Goal: Task Accomplishment & Management: Use online tool/utility

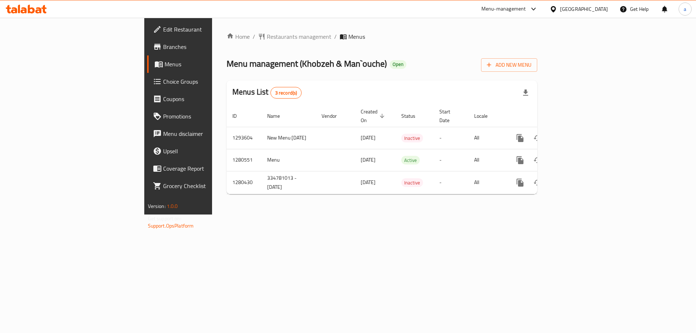
click at [147, 89] on link "Choice Groups" at bounding box center [203, 81] width 113 height 17
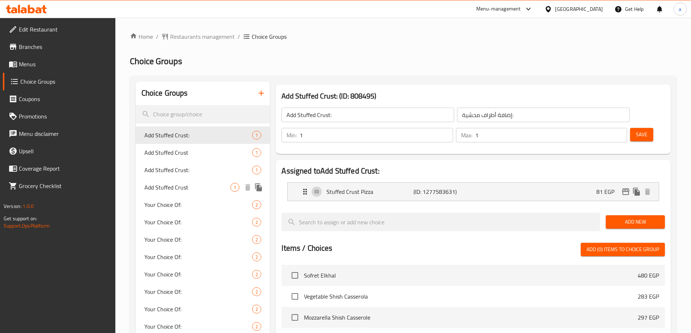
scroll to position [188, 0]
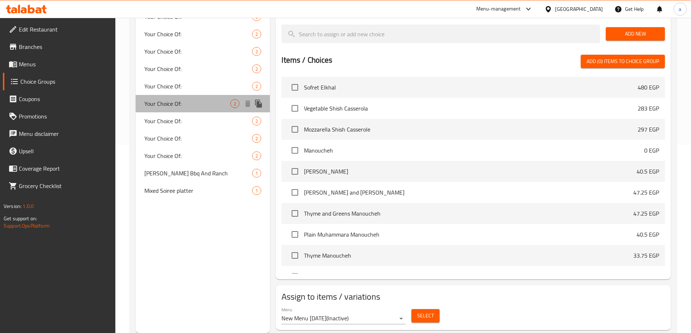
click at [182, 98] on div "Your Choice Of: 2" at bounding box center [203, 103] width 134 height 17
type input "Your Choice Of:"
type input "إختيارك من:"
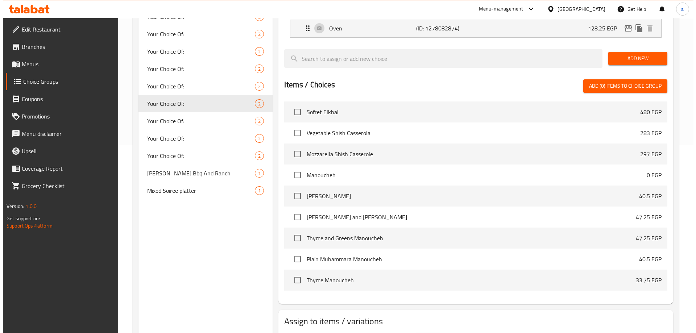
scroll to position [0, 0]
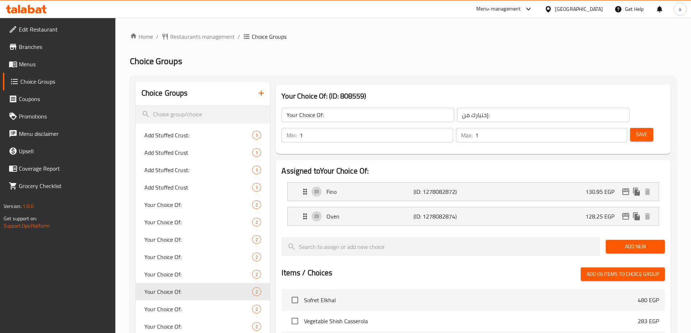
click at [441, 74] on div "Home / Restaurants management / Choice Groups Choice Groups Choice Groups Add S…" at bounding box center [403, 291] width 546 height 519
click at [200, 34] on span "Restaurants management" at bounding box center [202, 36] width 65 height 9
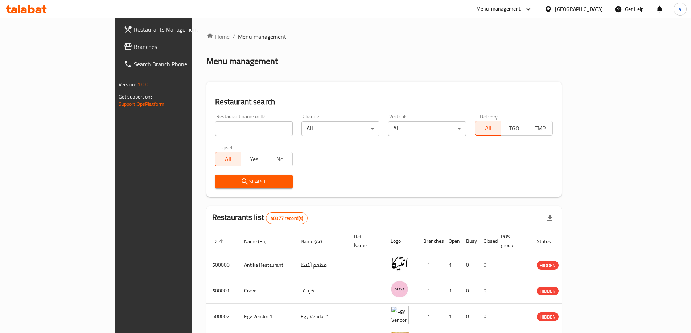
click at [134, 50] on span "Branches" at bounding box center [179, 46] width 91 height 9
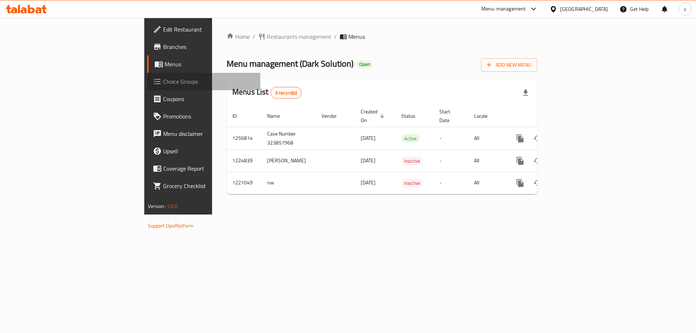
click at [163, 85] on span "Choice Groups" at bounding box center [209, 81] width 92 height 9
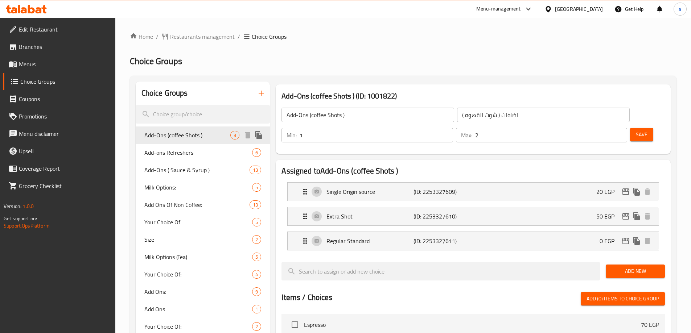
click at [210, 149] on span "Add-ons Refreshers" at bounding box center [198, 152] width 108 height 9
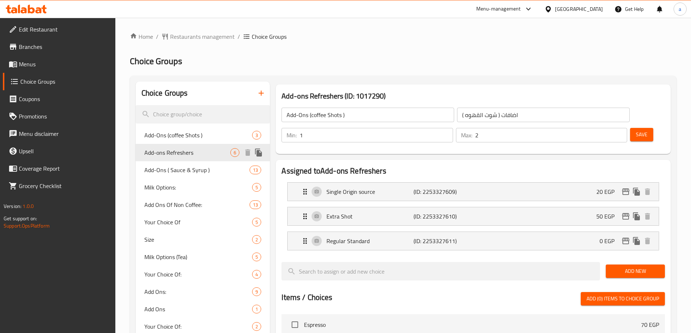
type input "Add-ons Refreshers"
type input "اضافات مرطبات"
type input "0"
type input "1"
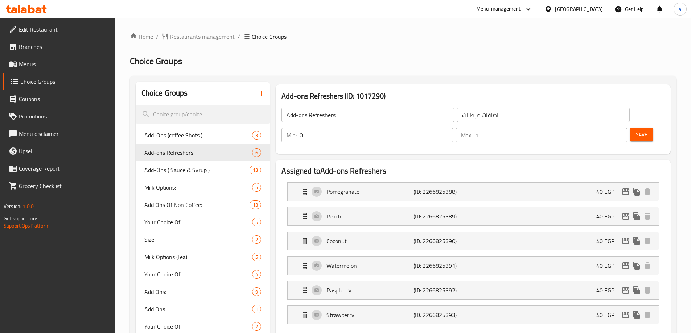
click at [464, 34] on ol "Home / Restaurants management / Choice Groups" at bounding box center [403, 36] width 546 height 9
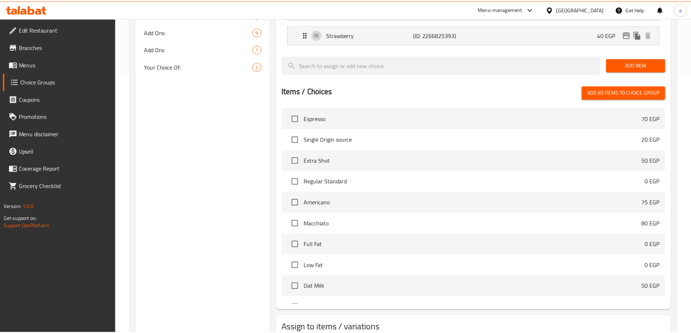
scroll to position [311, 0]
